Goal: Task Accomplishment & Management: Use online tool/utility

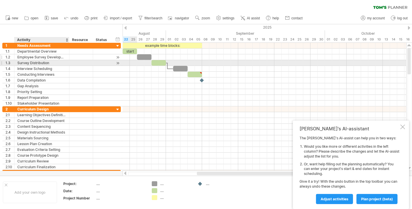
click at [45, 58] on div "Employee Survey Development" at bounding box center [41, 56] width 49 height 5
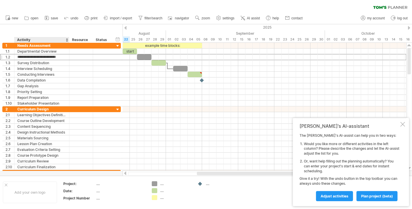
click at [34, 42] on div "Activity" at bounding box center [41, 40] width 49 height 6
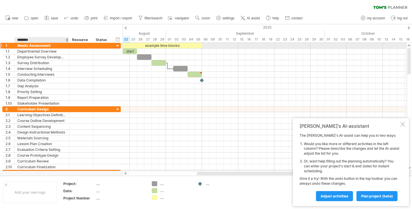
click at [33, 45] on div "Needs Assessment" at bounding box center [41, 45] width 49 height 5
click at [33, 45] on input "**********" at bounding box center [41, 45] width 49 height 5
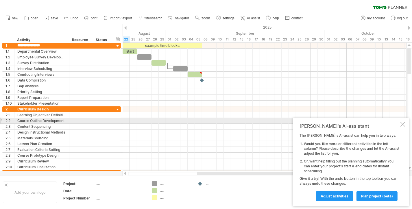
click at [403, 123] on div at bounding box center [402, 124] width 5 height 5
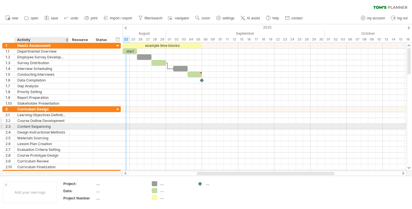
drag, startPoint x: 66, startPoint y: 125, endPoint x: 56, endPoint y: 119, distance: 11.3
click at [65, 124] on div "Content Sequencing" at bounding box center [41, 126] width 49 height 5
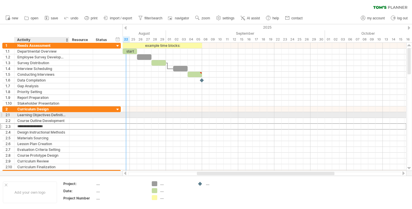
click at [50, 115] on div "Learning Objectives Definition" at bounding box center [41, 114] width 49 height 5
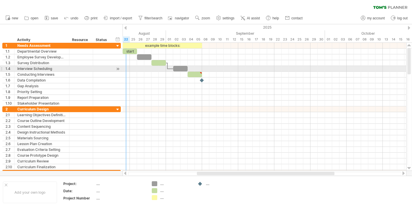
click at [123, 66] on div at bounding box center [265, 69] width 284 height 6
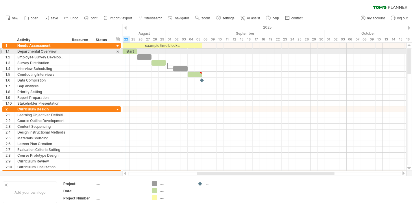
click at [127, 48] on div "example time blocks:" at bounding box center [162, 45] width 79 height 5
